Goal: Obtain resource: Obtain resource

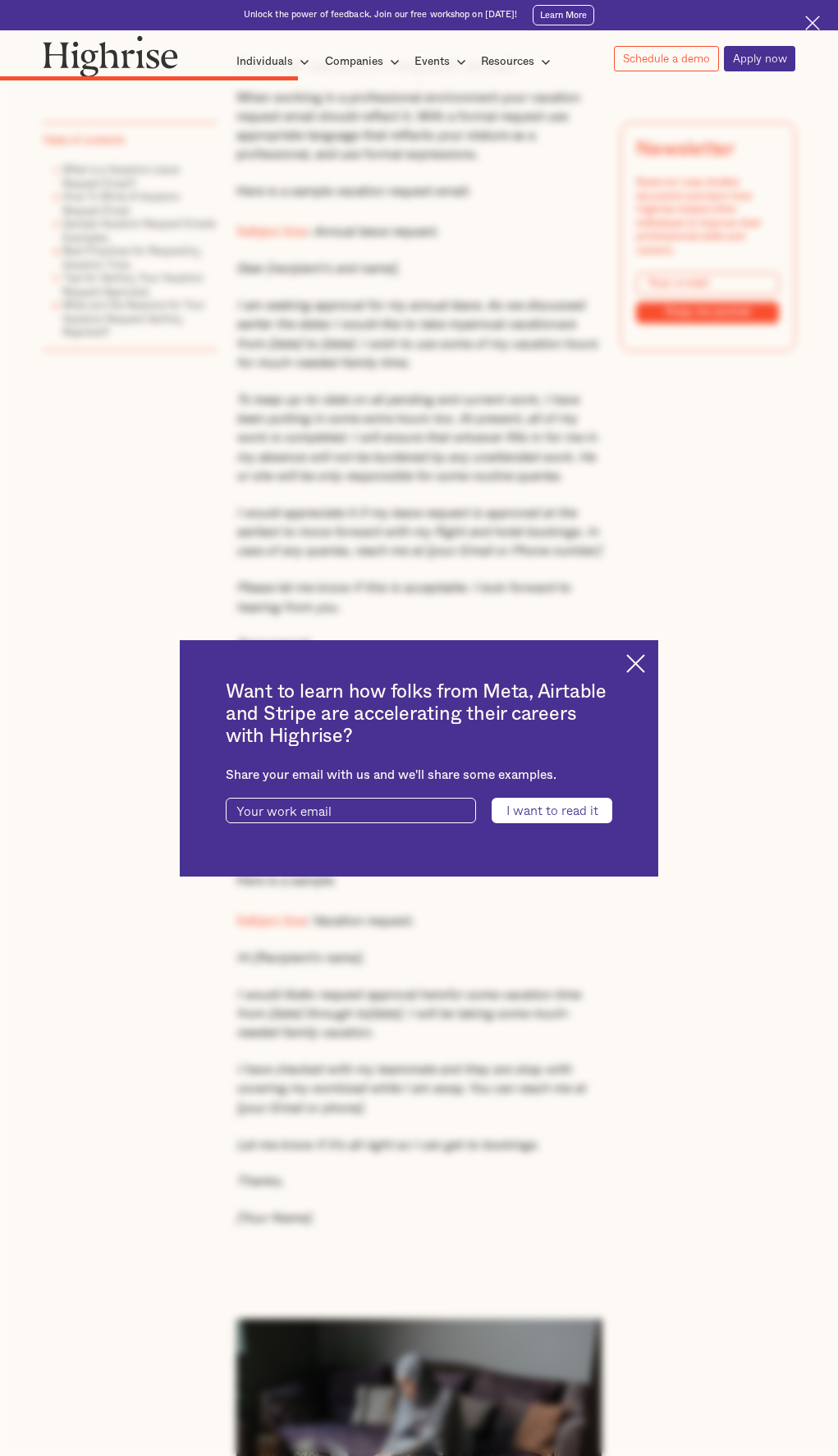
scroll to position [3558, 0]
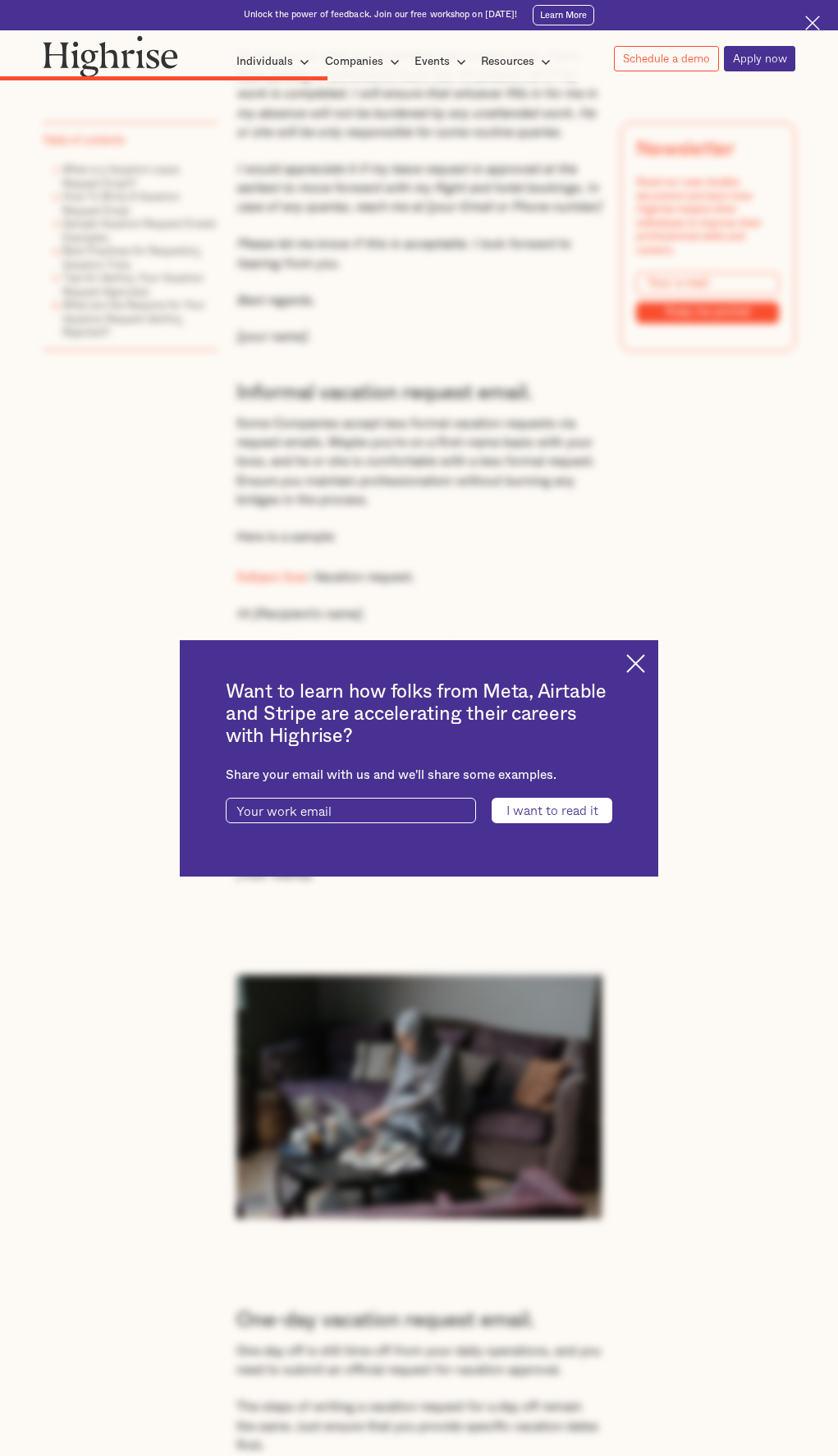
click at [639, 664] on img at bounding box center [635, 663] width 19 height 19
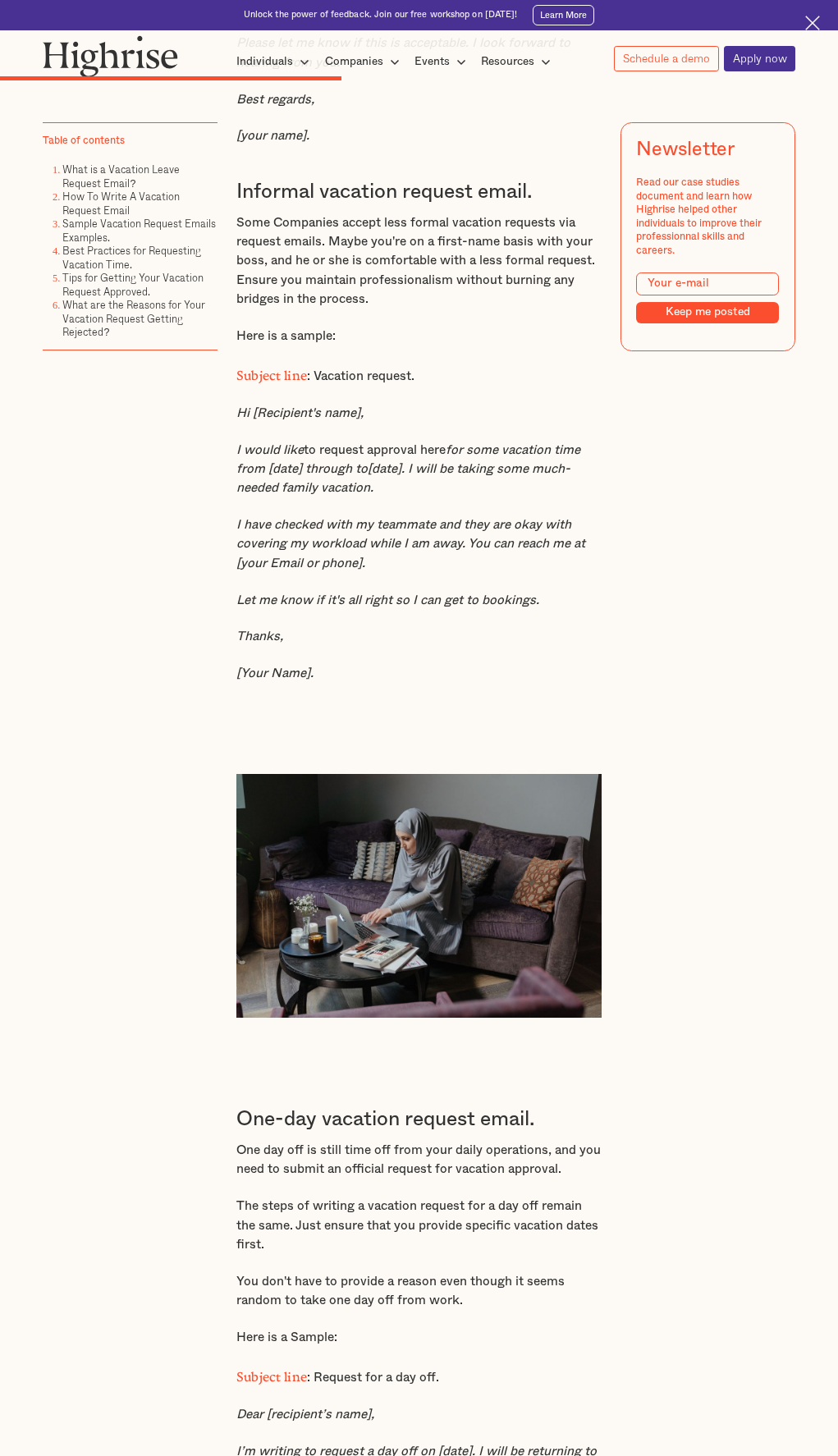
scroll to position [3844, 0]
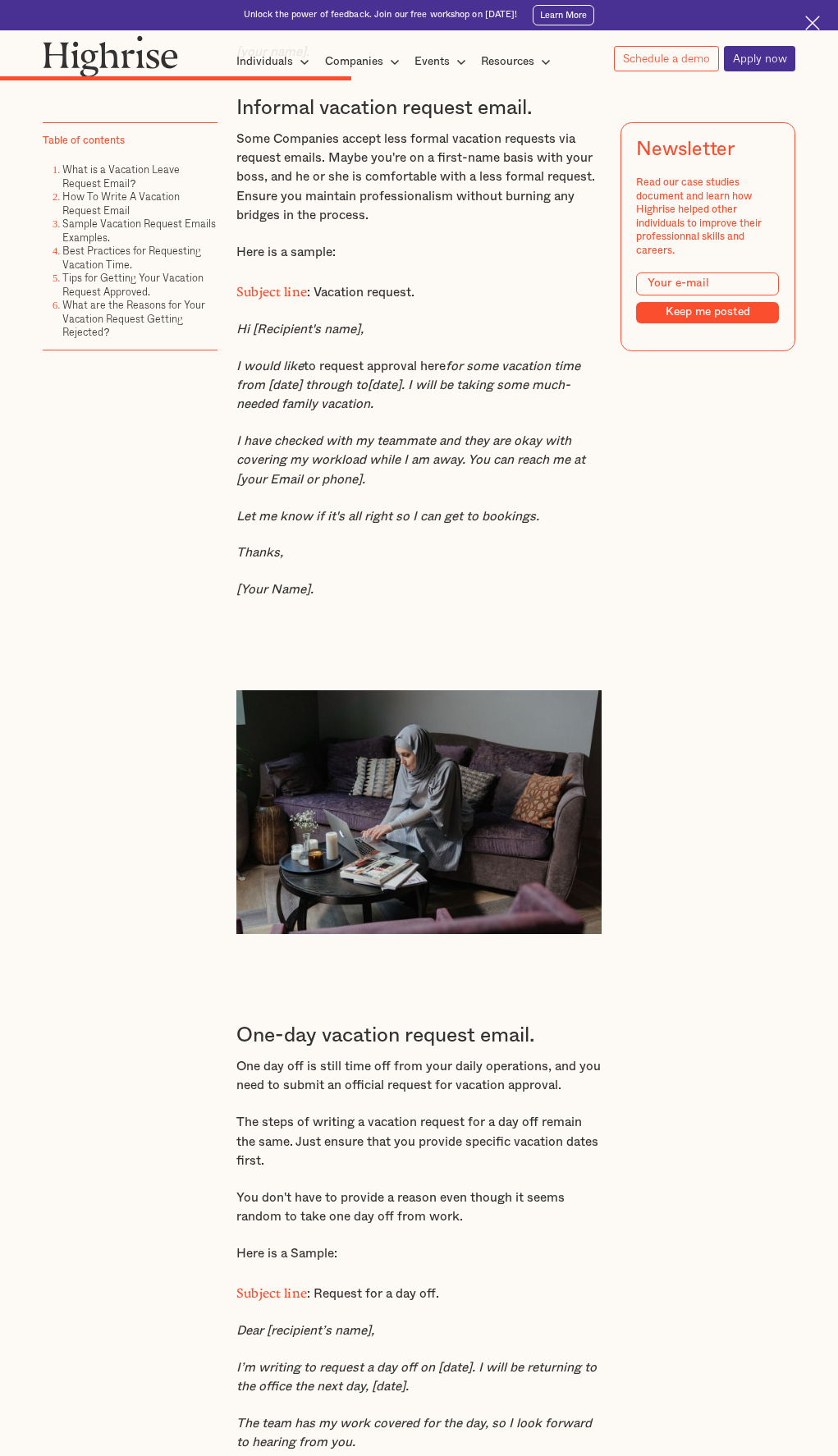
drag, startPoint x: 233, startPoint y: 420, endPoint x: 384, endPoint y: 454, distance: 154.8
click at [384, 414] on p "I would like to request approval here for some vacation time from [date] throug…" at bounding box center [419, 385] width 366 height 57
copy p "I would like to request approval here for some vacation time from [date] throug…"
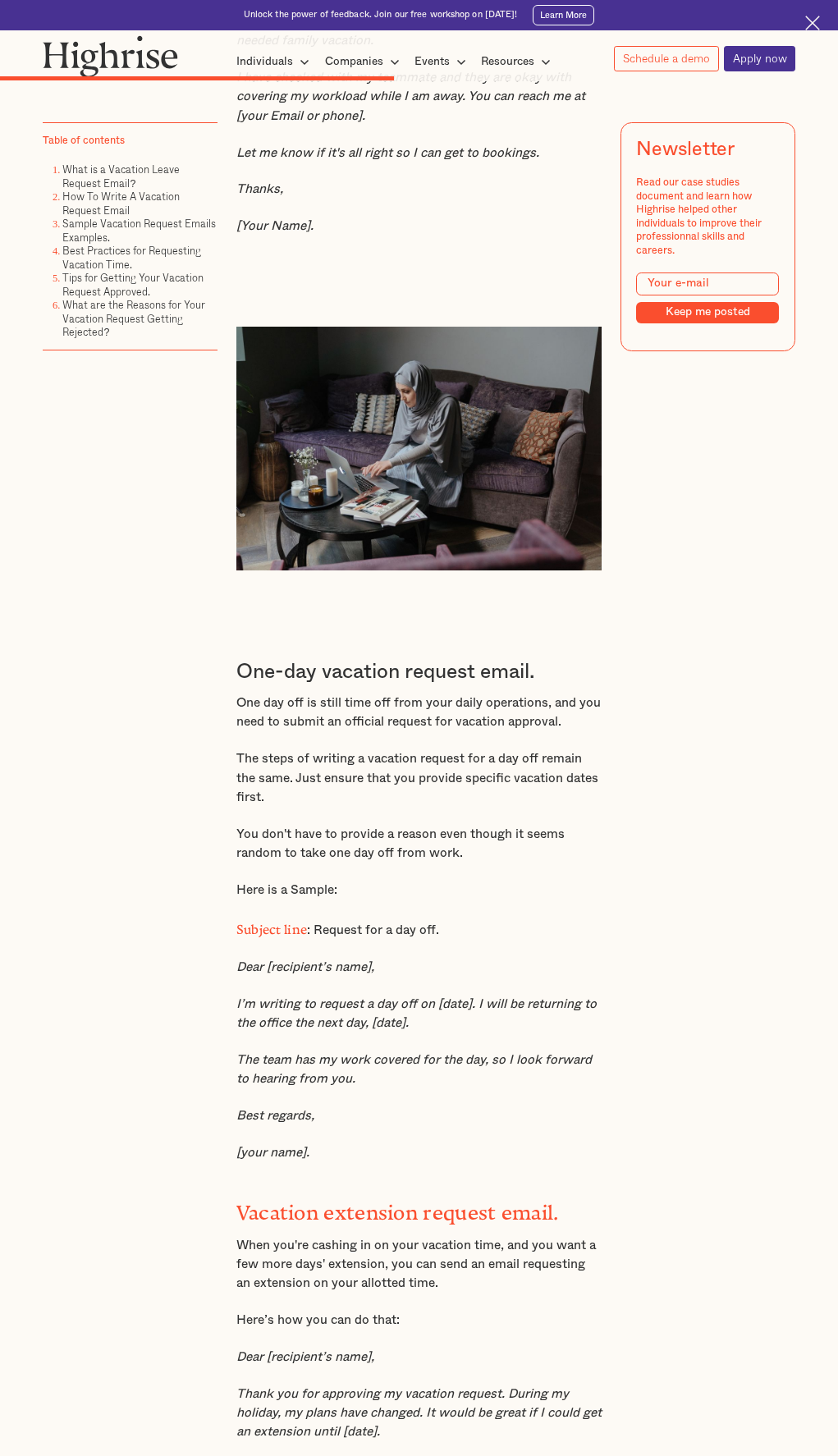
scroll to position [4520, 0]
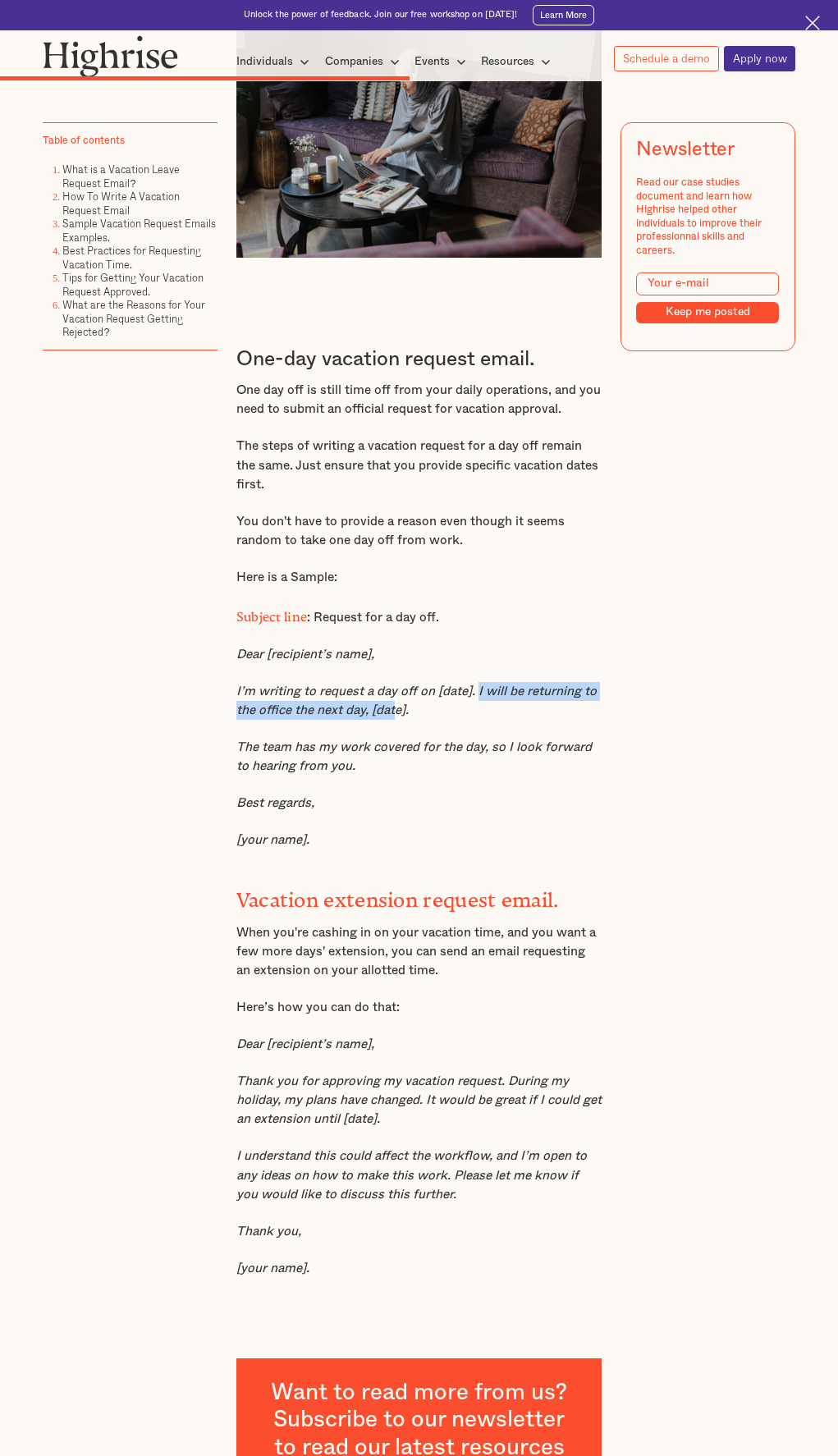
drag, startPoint x: 477, startPoint y: 757, endPoint x: 397, endPoint y: 786, distance: 85.1
click at [397, 720] on p "I’m writing to request a day off on [date]. I will be returning to the office t…" at bounding box center [419, 701] width 366 height 39
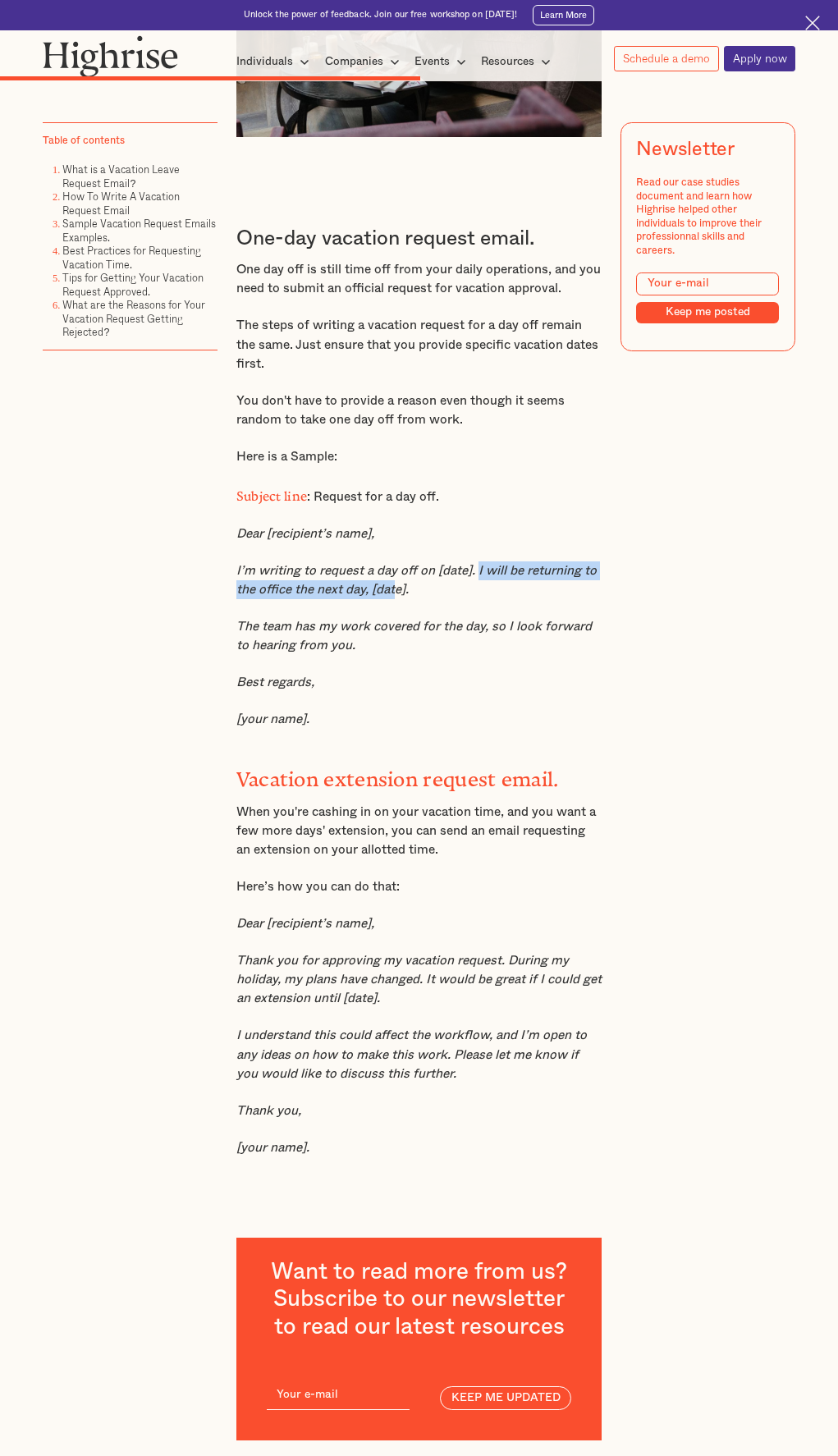
scroll to position [4619, 0]
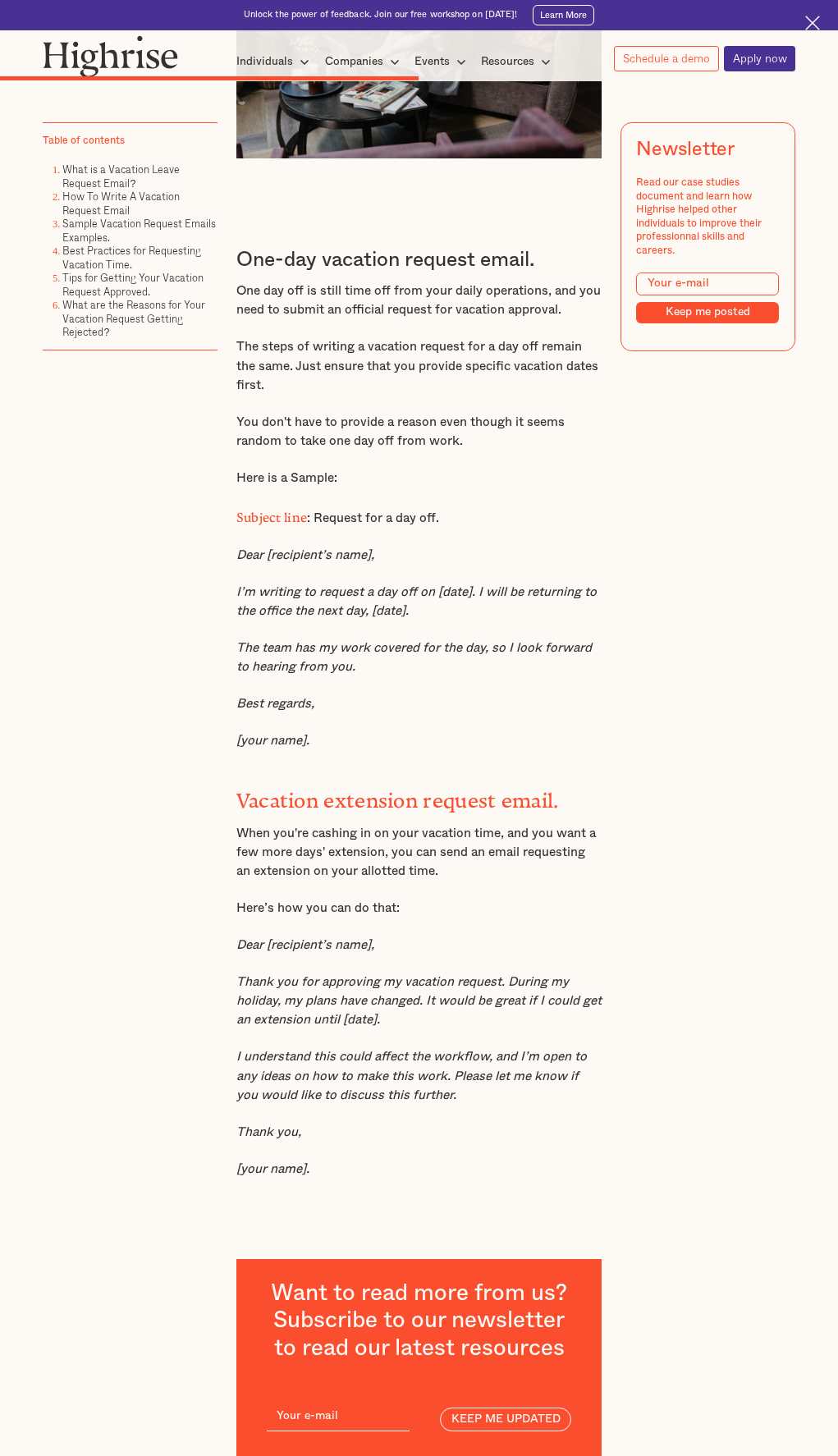
click at [509, 617] on em "I’m writing to request a day off on [date]. I will be returning to the office t…" at bounding box center [417, 601] width 360 height 31
drag, startPoint x: 479, startPoint y: 655, endPoint x: 365, endPoint y: 679, distance: 116.5
click at [365, 617] on em "I’m writing to request a day off on [date]. I will be returning to the office t…" at bounding box center [417, 601] width 360 height 31
copy em "I will be returning to the office the next day"
